Goal: Task Accomplishment & Management: Manage account settings

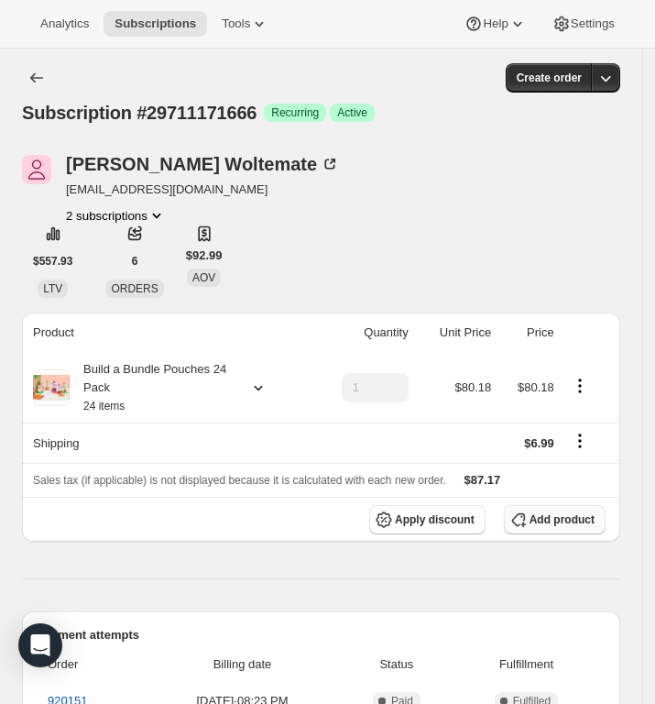
click at [575, 520] on span "Add product" at bounding box center [562, 519] width 65 height 15
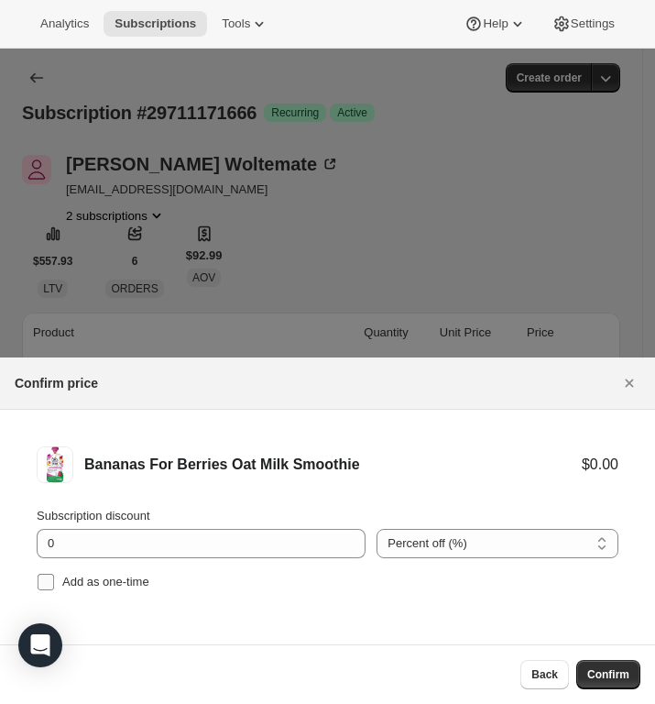
click at [42, 579] on input "Add as one-time" at bounding box center [46, 582] width 16 height 16
checkbox input "true"
click at [606, 674] on span "Confirm" at bounding box center [608, 674] width 42 height 15
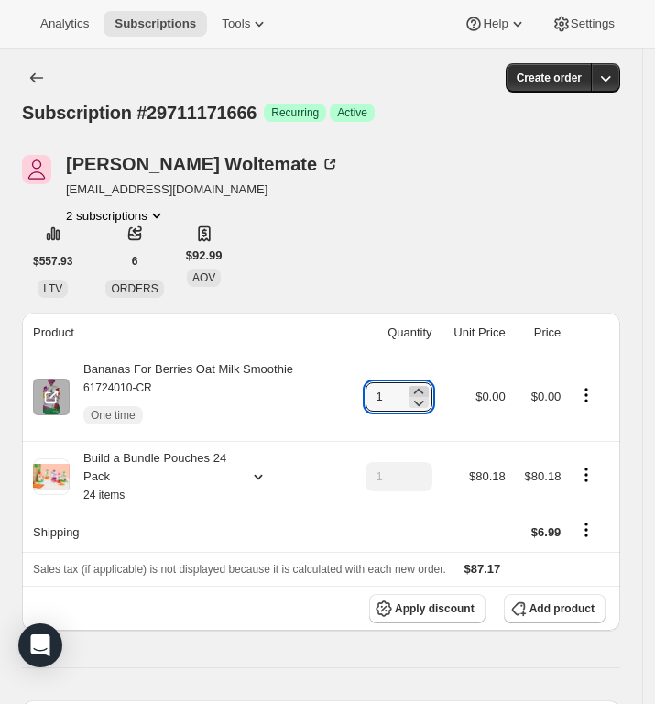
click at [428, 388] on icon at bounding box center [419, 391] width 18 height 18
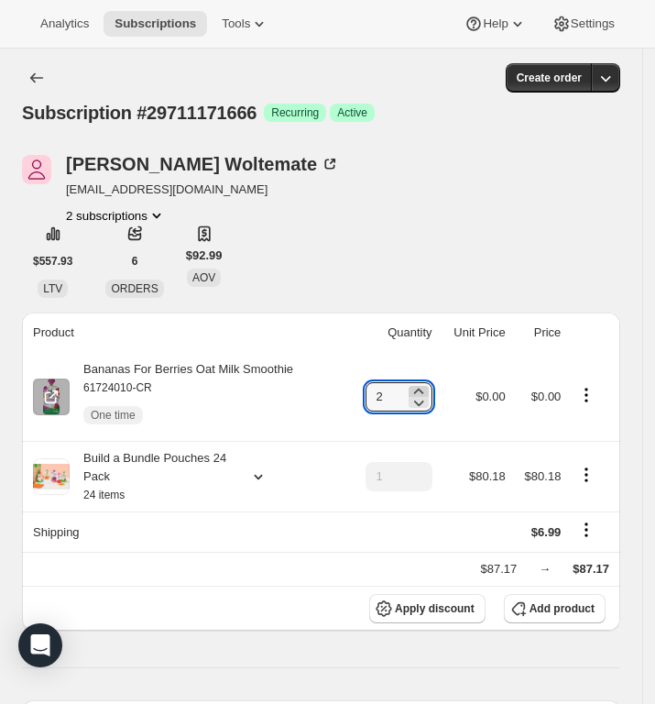
click at [428, 388] on icon at bounding box center [419, 391] width 18 height 18
type input "3"
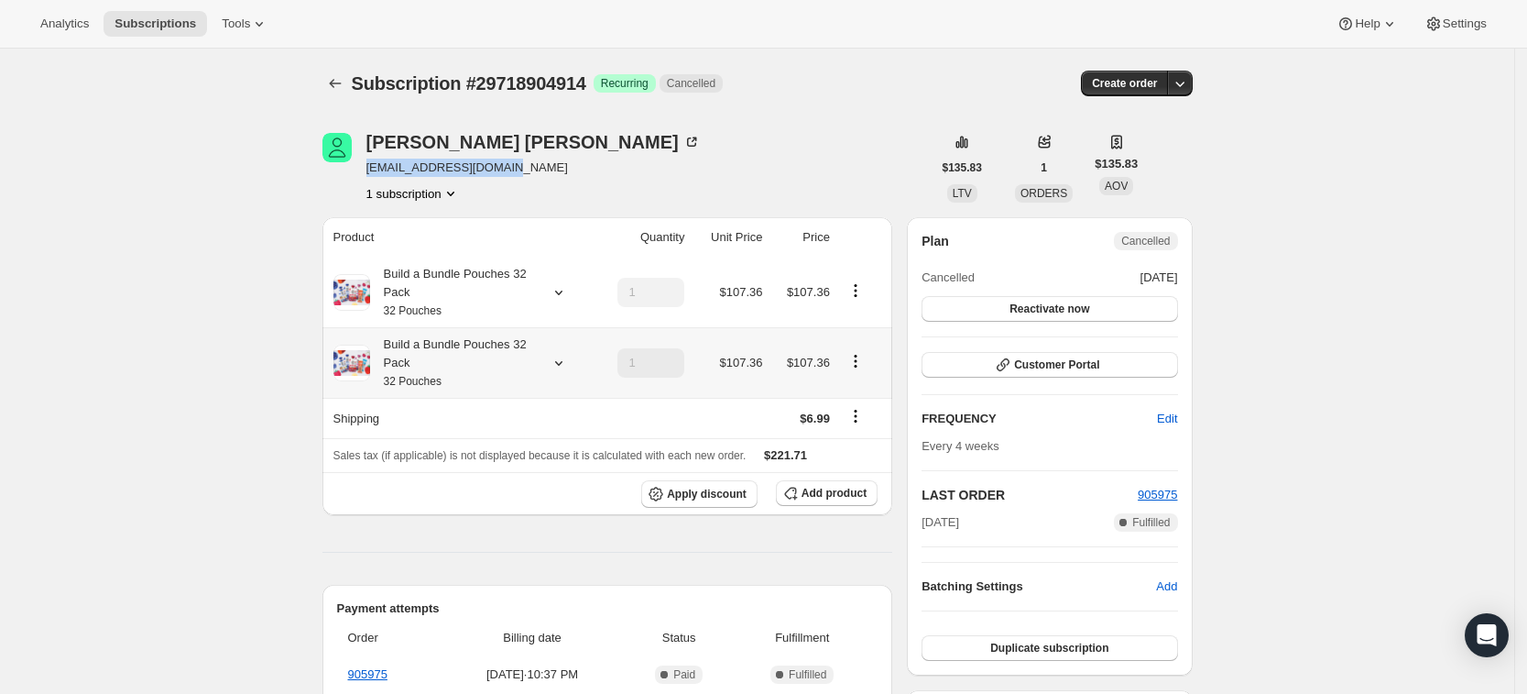
click at [246, 409] on div "Subscription #29718904914. This page is ready Subscription #29718904914 Success…" at bounding box center [757, 680] width 1514 height 1262
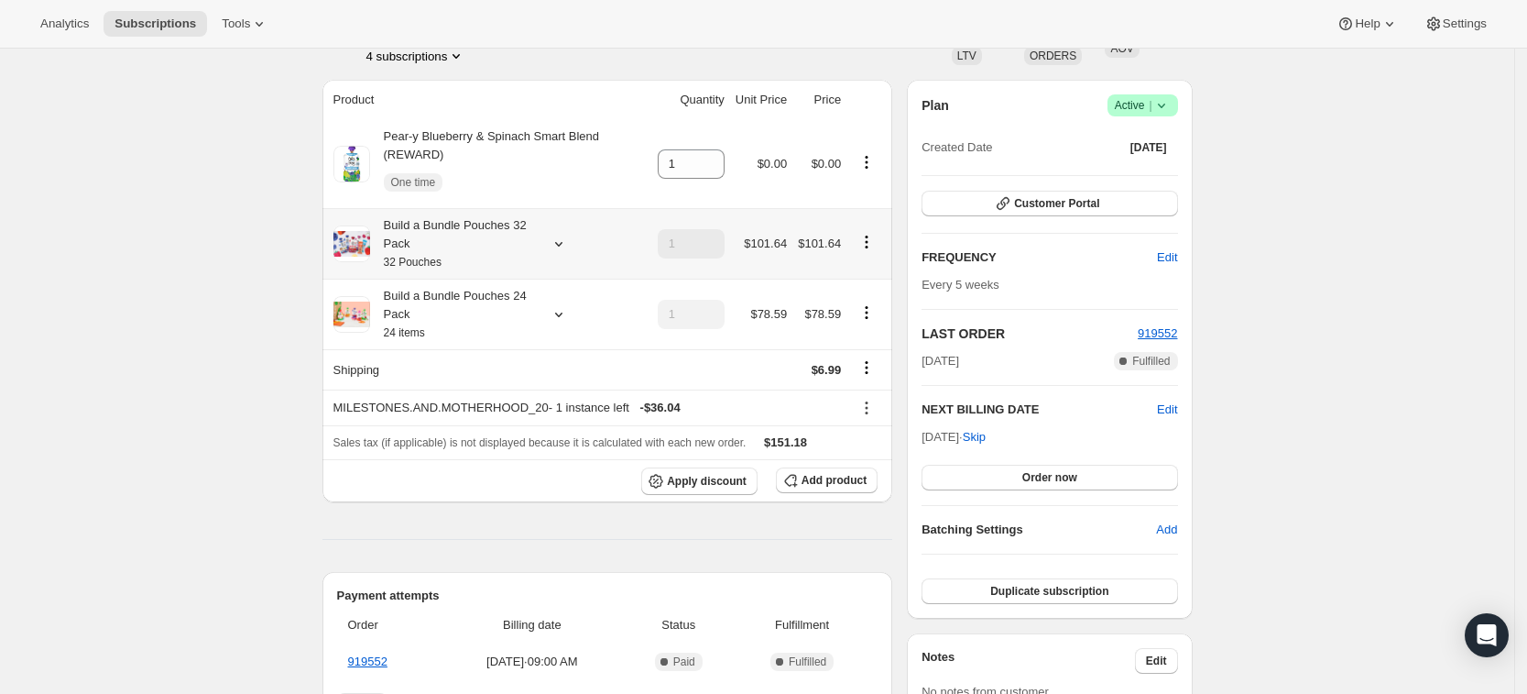
scroll to position [141, 0]
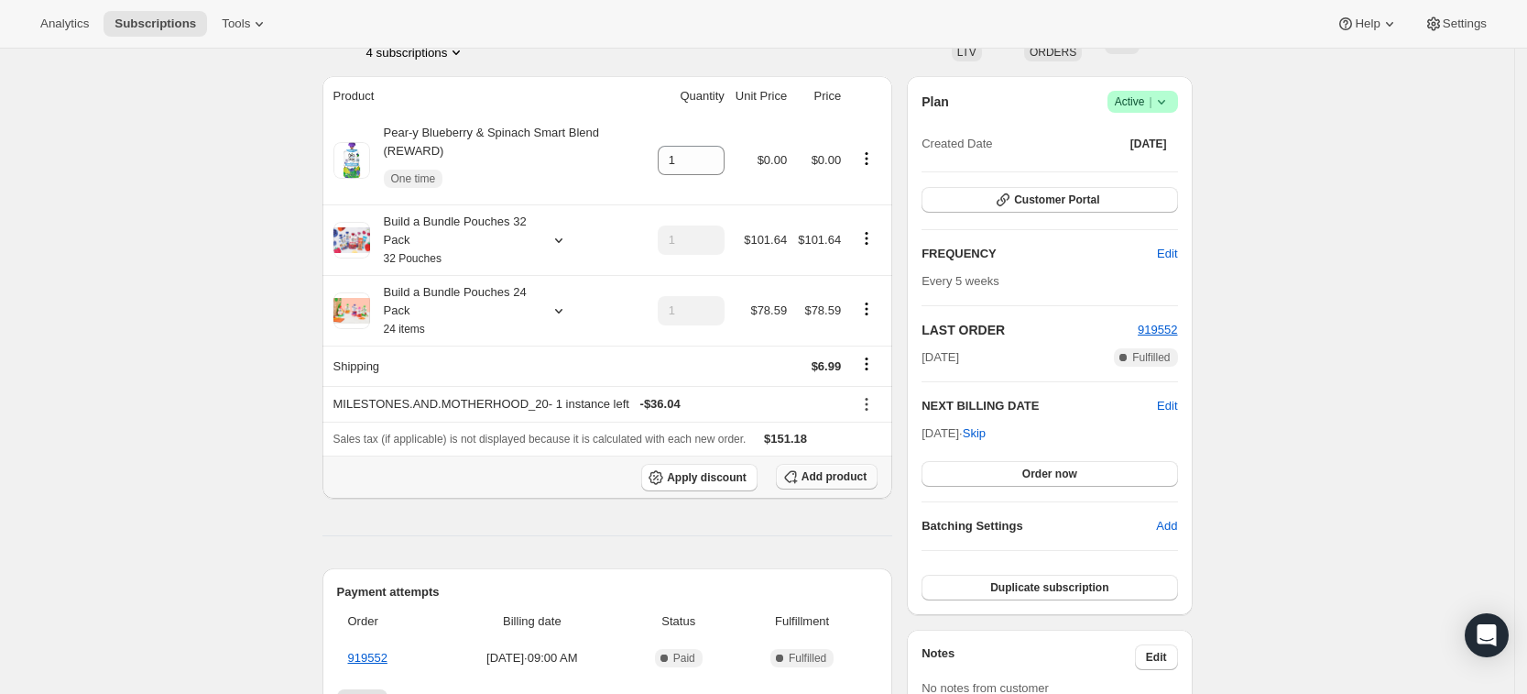
click at [829, 467] on button "Add product" at bounding box center [827, 477] width 102 height 26
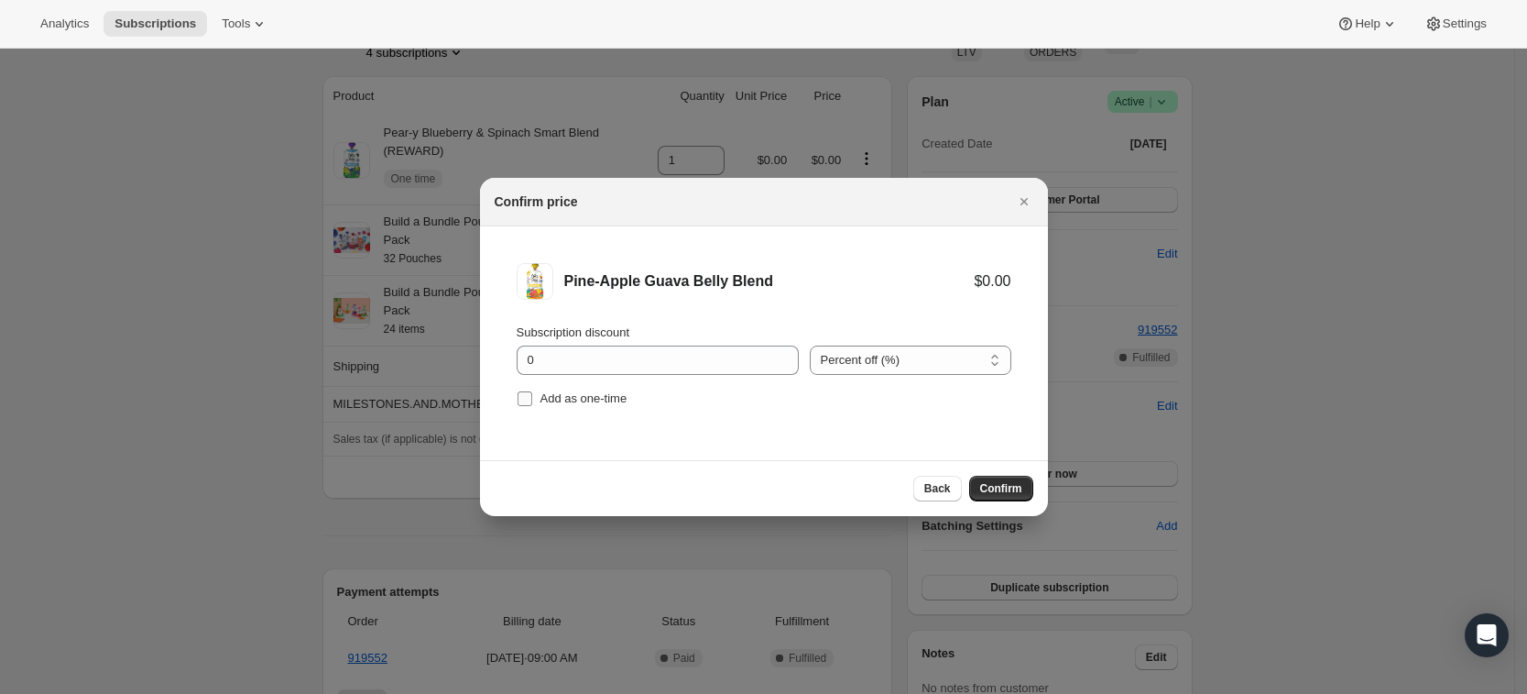
click at [525, 400] on input "Add as one-time" at bounding box center [525, 398] width 15 height 15
checkbox input "true"
click at [1005, 486] on span "Confirm" at bounding box center [1001, 488] width 42 height 15
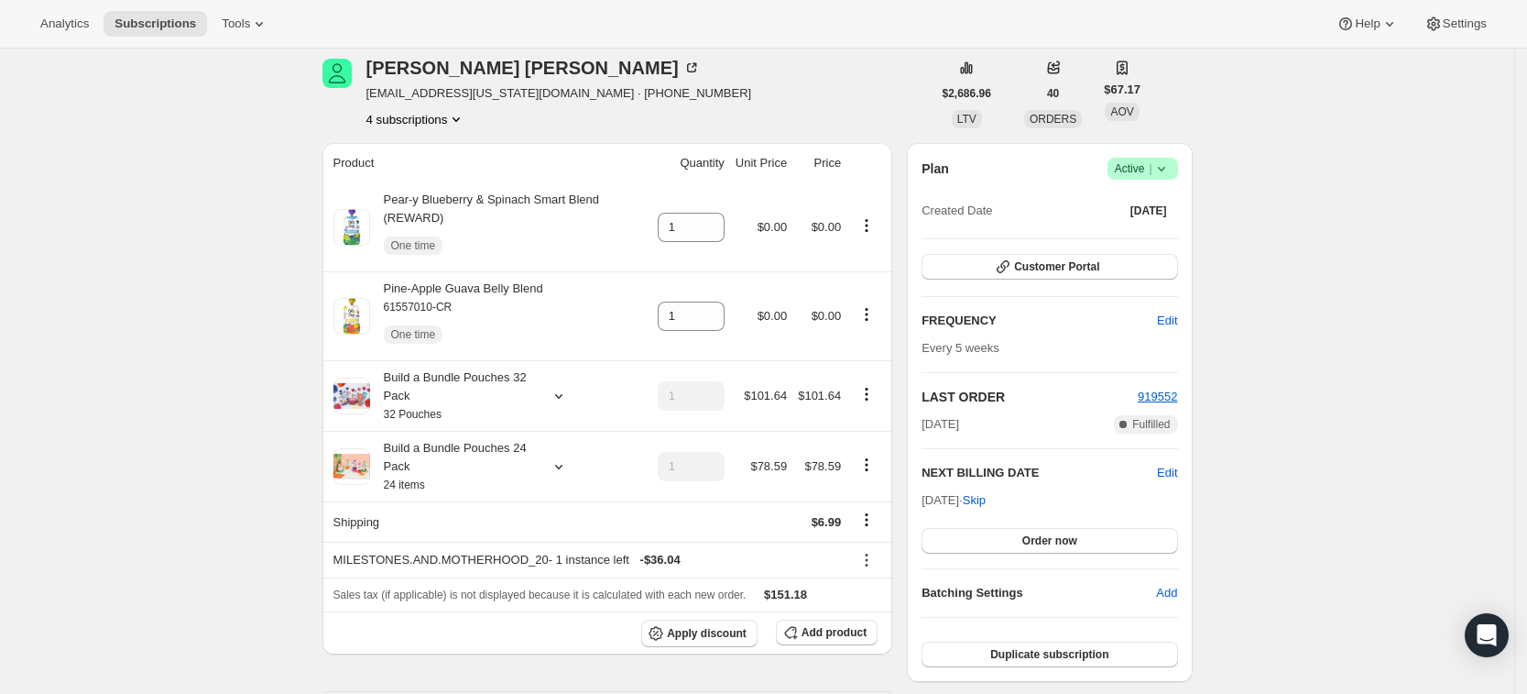
scroll to position [23, 0]
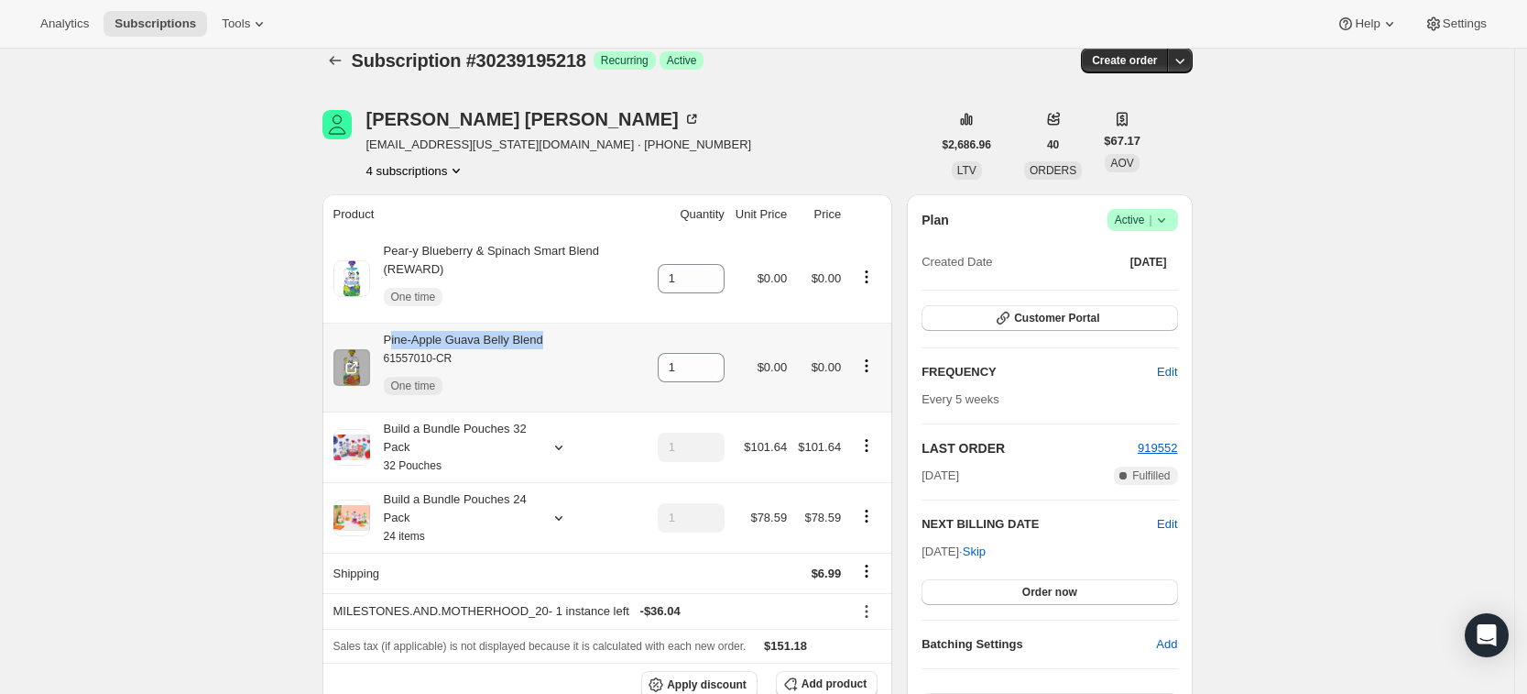
drag, startPoint x: 393, startPoint y: 339, endPoint x: 554, endPoint y: 336, distance: 161.3
click at [554, 336] on div "Pine-Apple Guava Belly Blend 61557010-CR One time" at bounding box center [489, 367] width 313 height 73
copy div "ine-Apple Guava Belly Blend"
click at [720, 360] on icon at bounding box center [711, 362] width 18 height 18
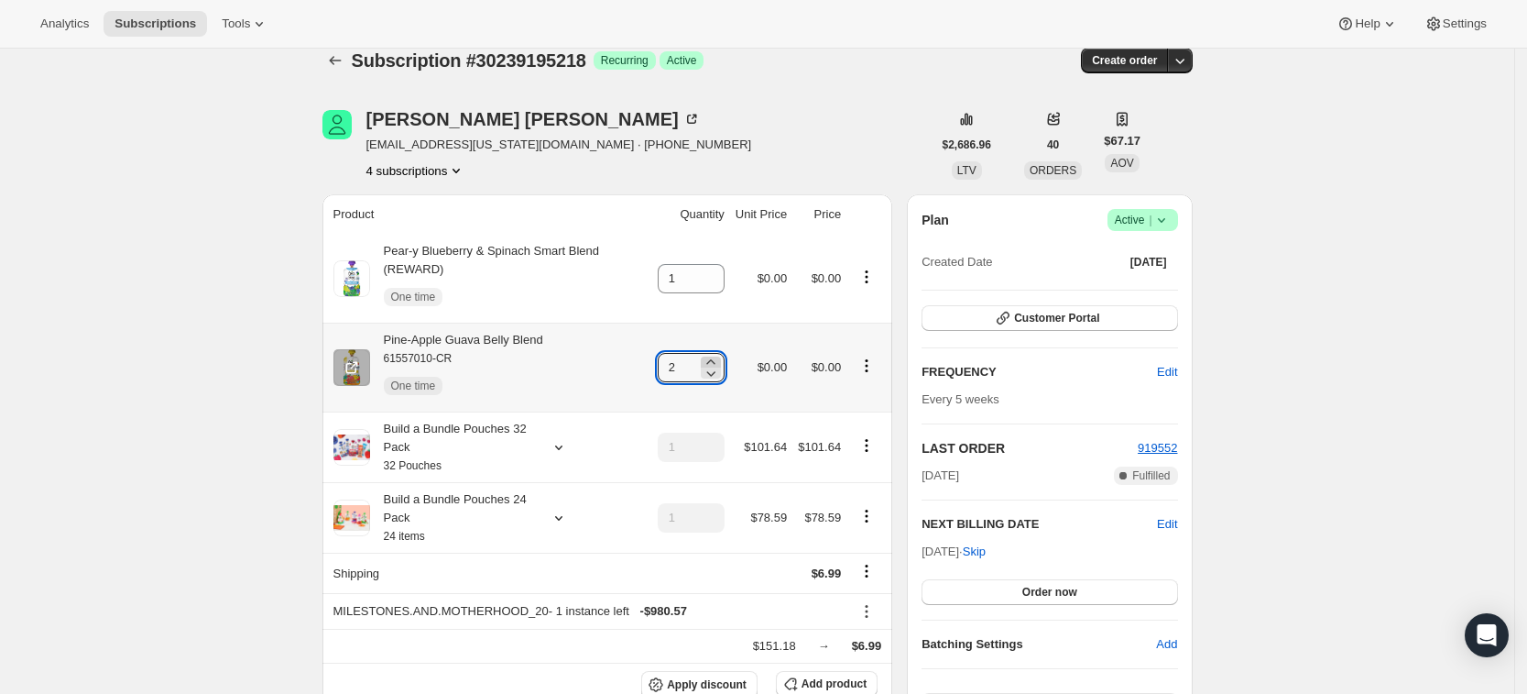
click at [720, 360] on icon at bounding box center [711, 362] width 18 height 18
click at [857, 91] on div "Subscription #30239195218. This page is ready Subscription #30239195218 Success…" at bounding box center [757, 61] width 870 height 70
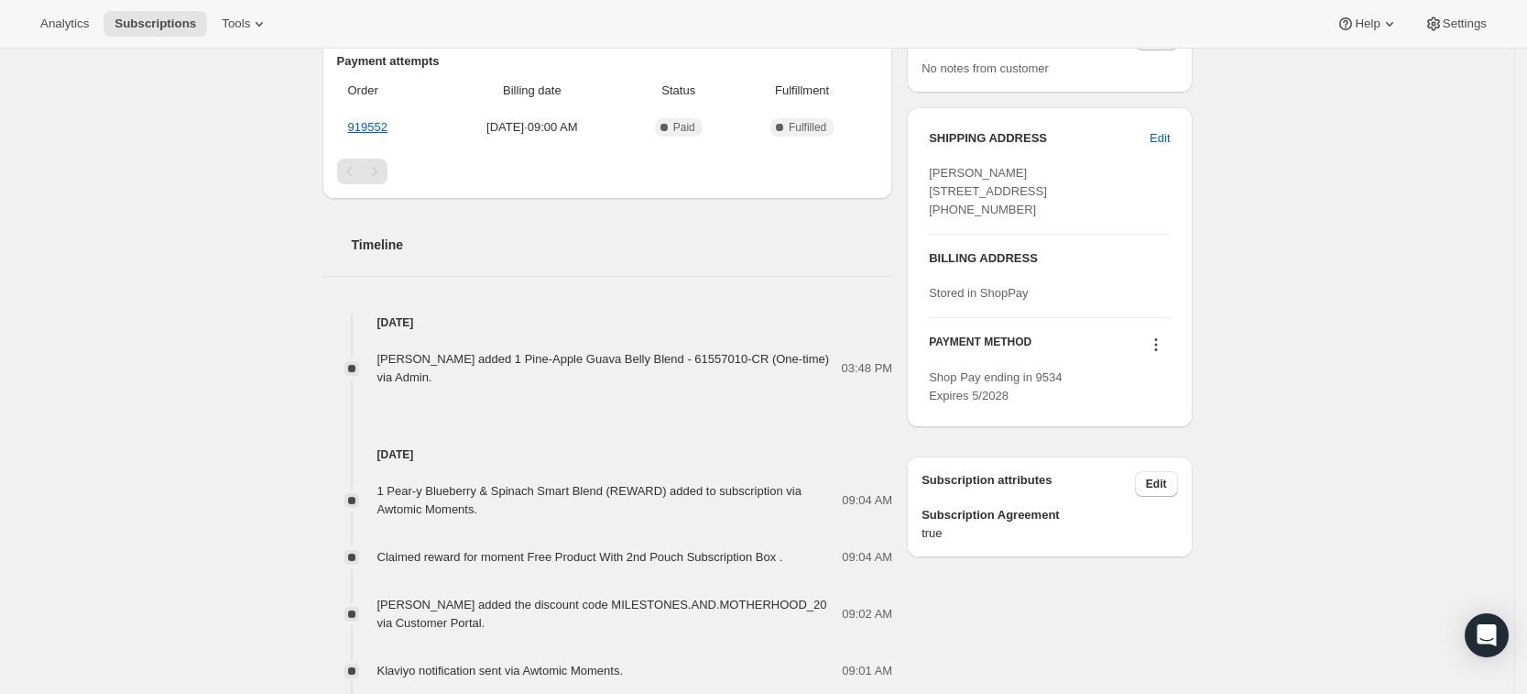
scroll to position [0, 0]
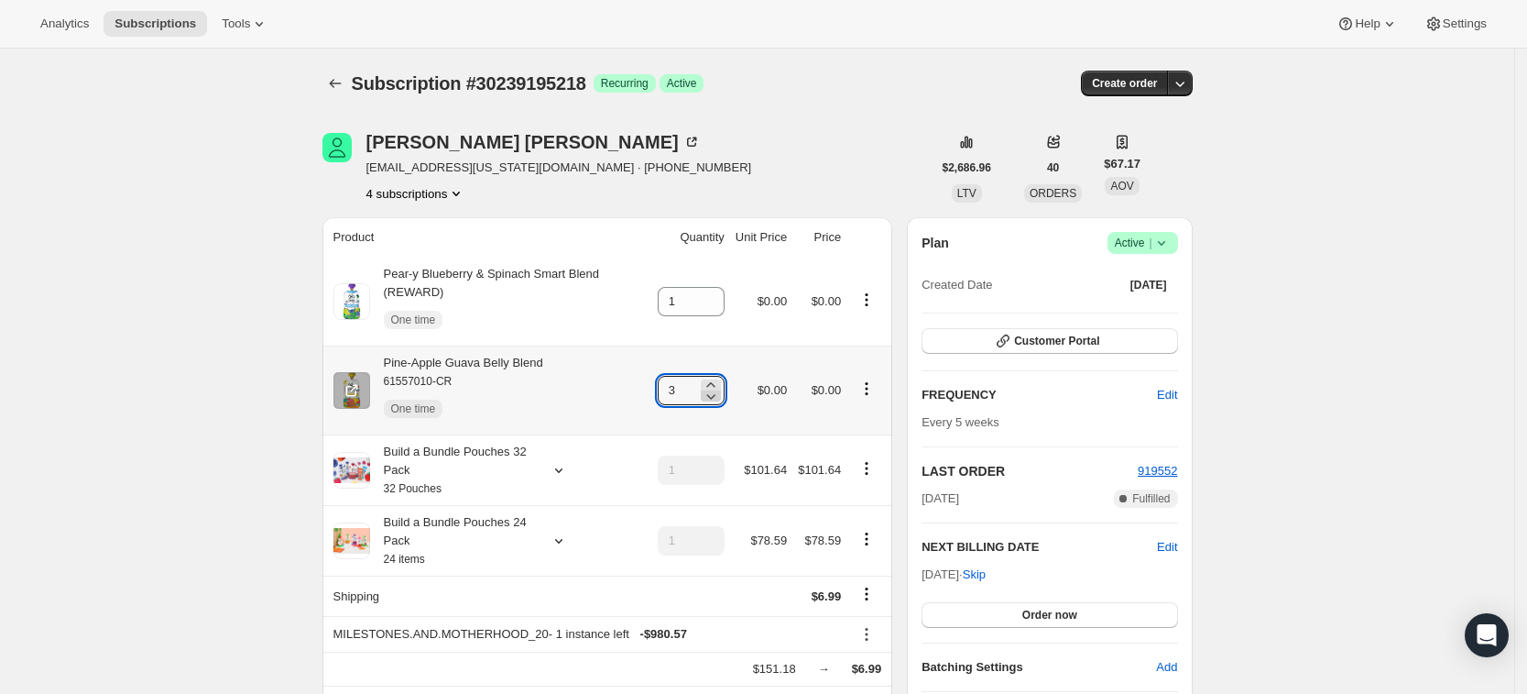
click at [720, 397] on icon at bounding box center [711, 396] width 18 height 18
click at [720, 378] on icon at bounding box center [711, 385] width 18 height 18
type input "3"
click at [827, 185] on div "[PERSON_NAME] [EMAIL_ADDRESS][US_STATE][DOMAIN_NAME] · [PHONE_NUMBER] 4 subscri…" at bounding box center [626, 168] width 609 height 70
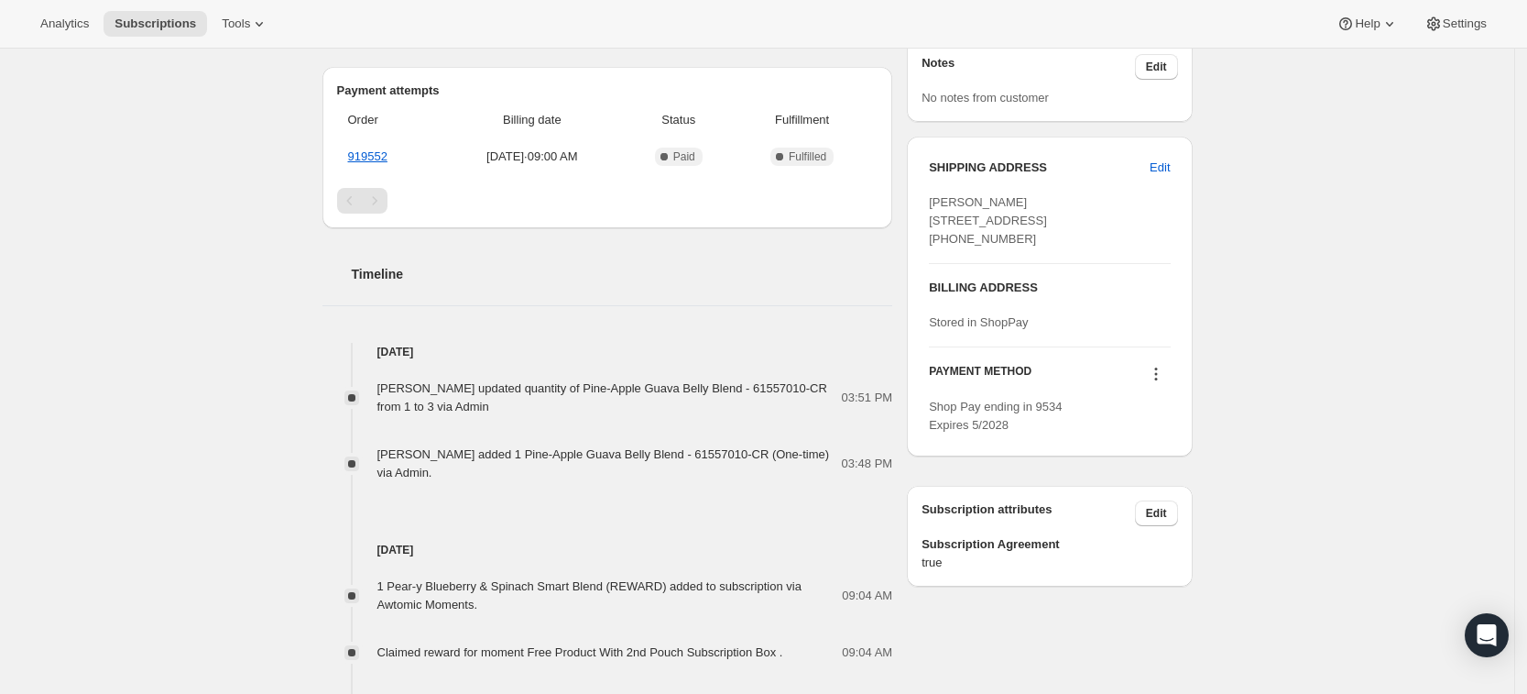
scroll to position [732, 0]
